Goal: Navigation & Orientation: Understand site structure

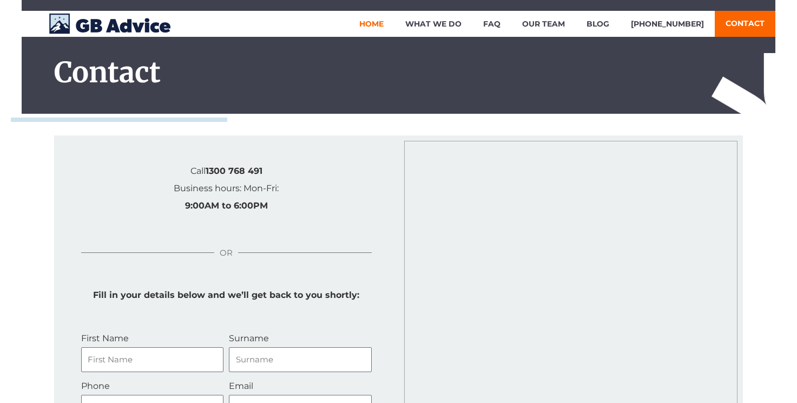
click at [387, 25] on link "Home" at bounding box center [372, 24] width 46 height 26
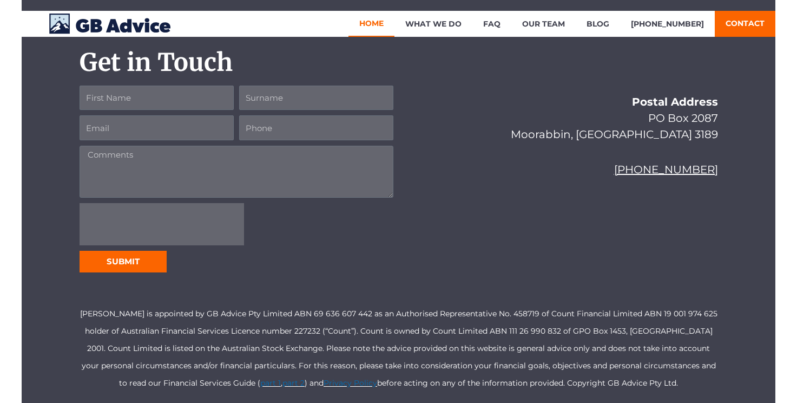
scroll to position [2287, 0]
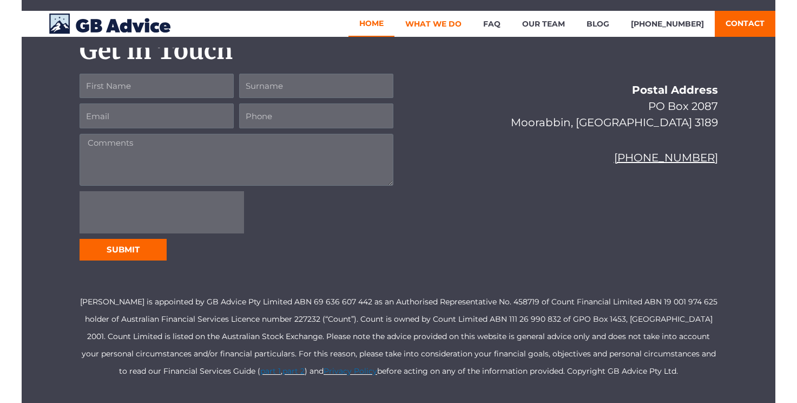
click at [448, 27] on link "What We Do" at bounding box center [434, 24] width 78 height 26
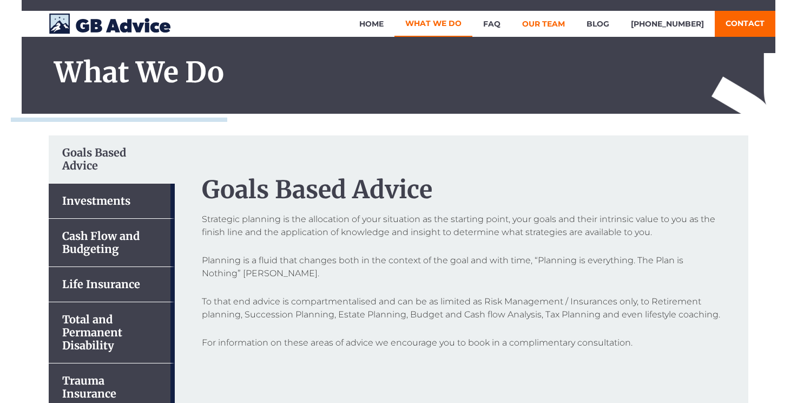
click at [547, 22] on link "Our Team" at bounding box center [543, 24] width 64 height 26
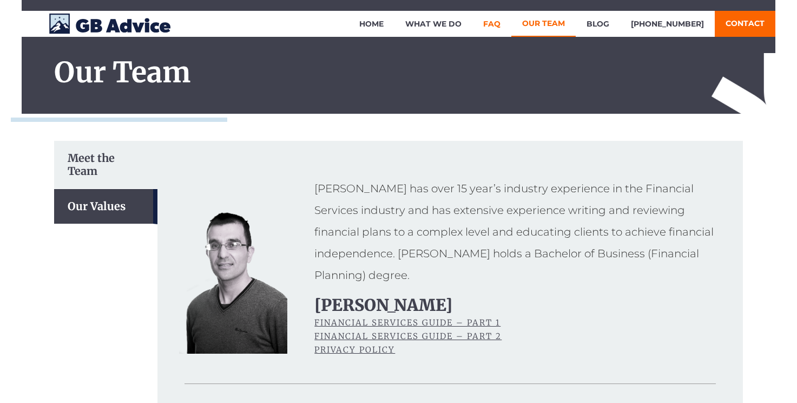
click at [511, 24] on link "FAQ" at bounding box center [491, 24] width 39 height 26
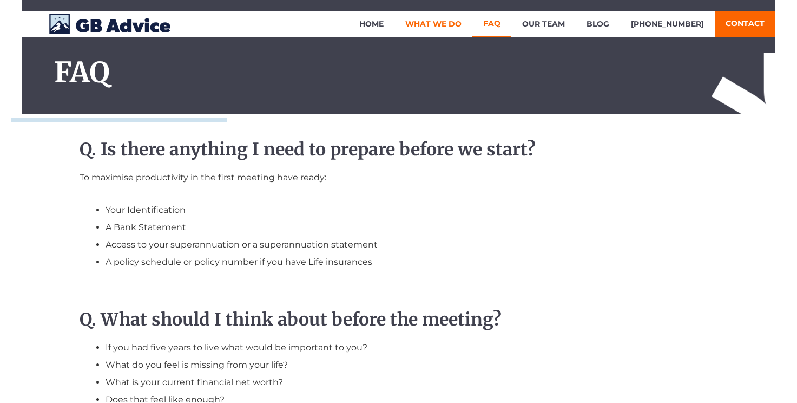
click at [466, 22] on link "What We Do" at bounding box center [434, 24] width 78 height 26
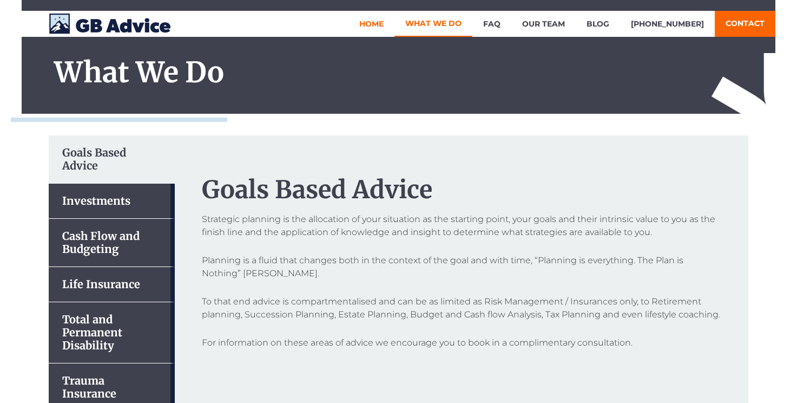
click at [388, 22] on link "Home" at bounding box center [372, 24] width 46 height 26
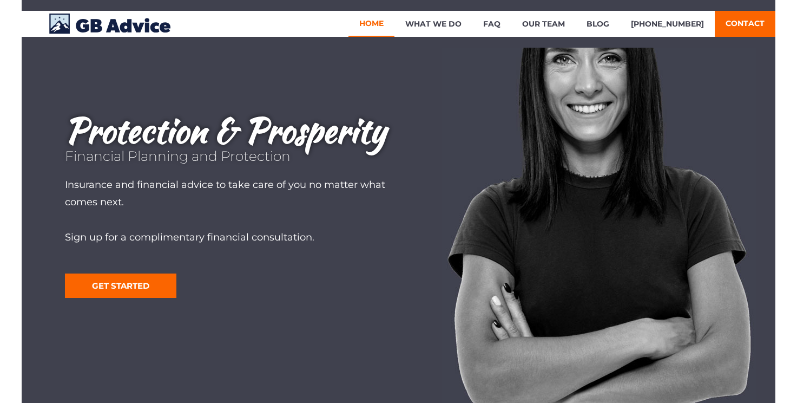
scroll to position [85, 0]
click at [547, 24] on link "Our Team" at bounding box center [543, 24] width 64 height 26
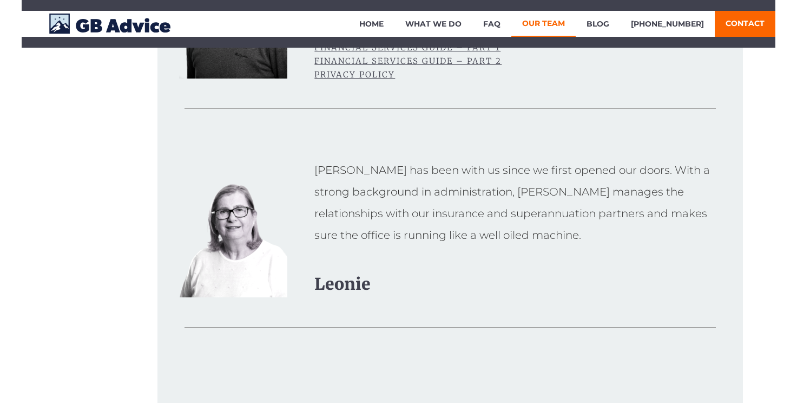
scroll to position [276, 0]
